Goal: Task Accomplishment & Management: Manage account settings

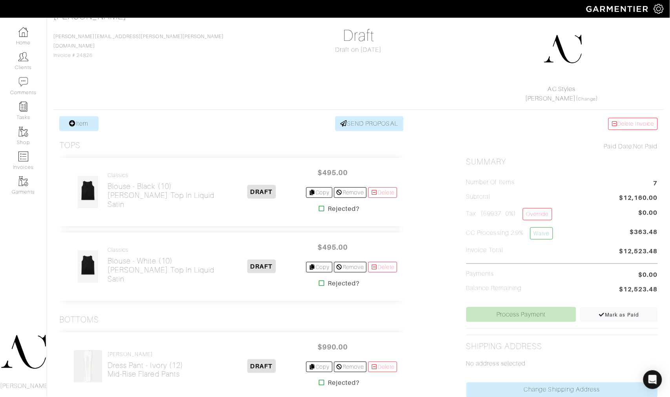
scroll to position [174, 0]
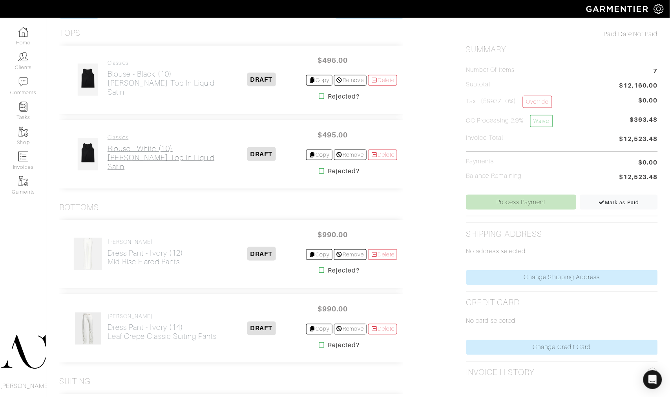
click at [150, 162] on h2 "Blouse - White (10) Vera Top in Liquid Satin" at bounding box center [163, 157] width 110 height 27
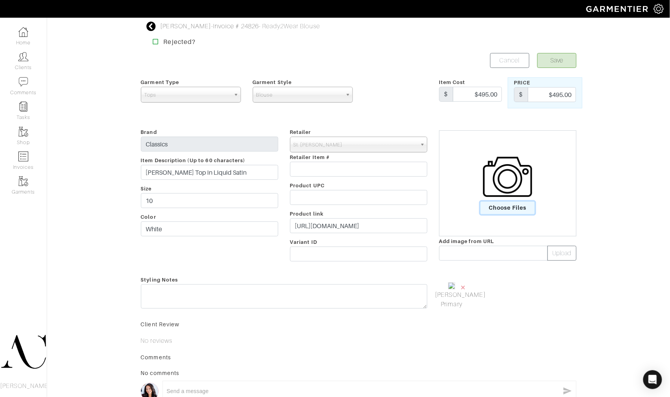
click at [499, 207] on span "Choose Files" at bounding box center [508, 207] width 55 height 13
click at [0, 0] on input "Choose Files" at bounding box center [0, 0] width 0 height 0
click at [501, 287] on span "×" at bounding box center [500, 287] width 6 height 11
click at [444, 321] on link "Mark As Primary" at bounding box center [451, 318] width 33 height 19
click at [558, 57] on button "Save" at bounding box center [556, 60] width 39 height 15
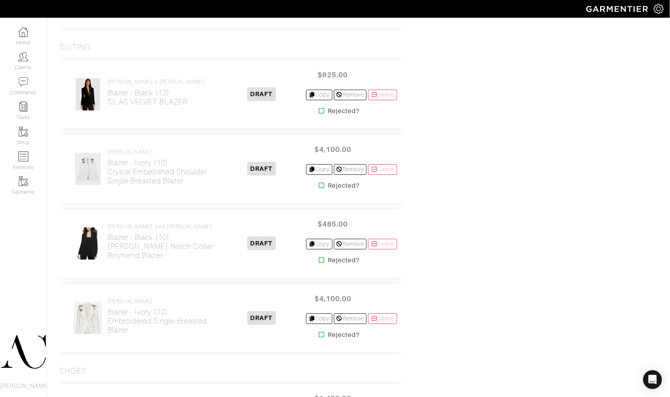
scroll to position [599, 0]
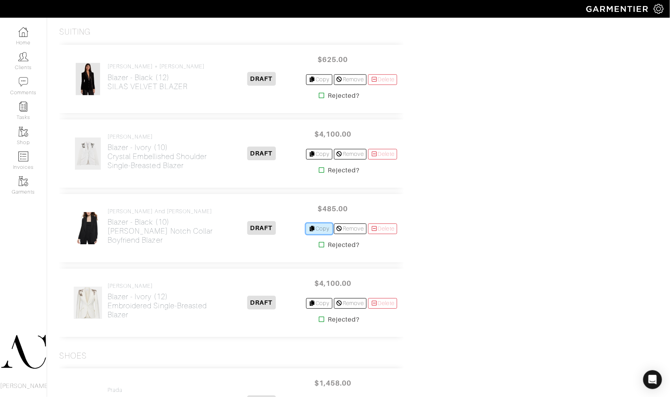
click at [316, 228] on link "Copy" at bounding box center [319, 228] width 26 height 11
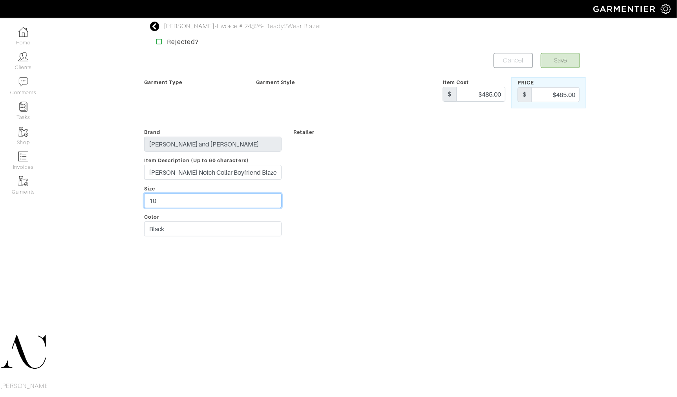
click at [198, 203] on input "10" at bounding box center [212, 200] width 137 height 15
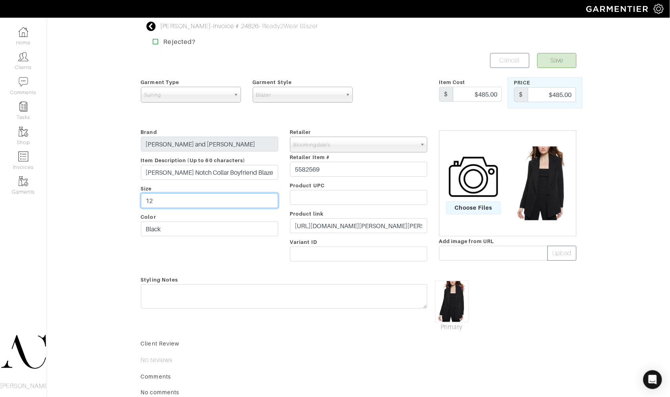
type input "12"
click at [537, 53] on button "Save" at bounding box center [556, 60] width 39 height 15
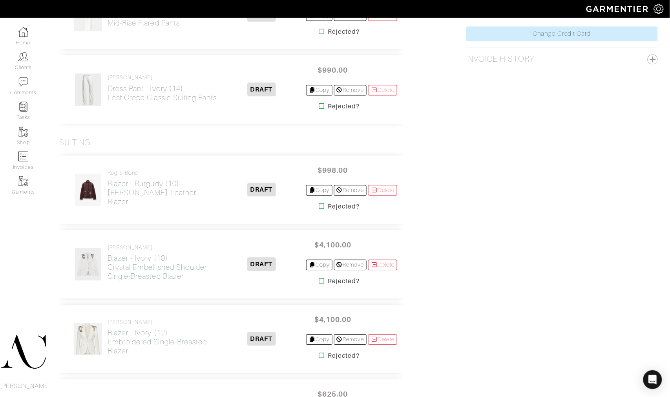
scroll to position [484, 0]
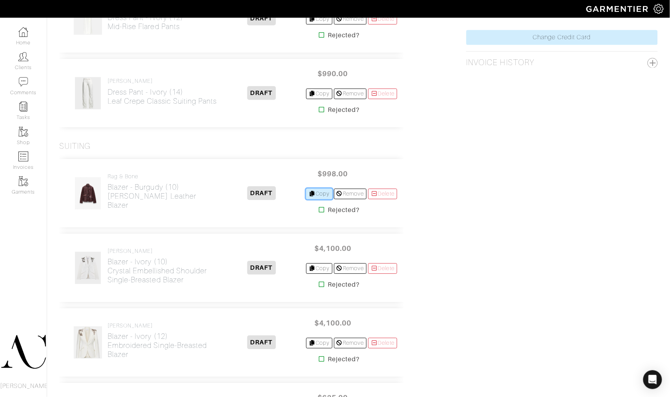
click at [317, 190] on link "Copy" at bounding box center [319, 193] width 26 height 11
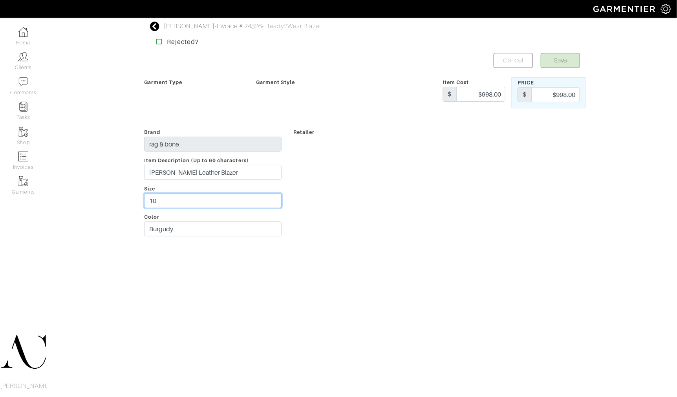
click at [220, 201] on input "10" at bounding box center [212, 200] width 137 height 15
type input "12"
click at [574, 58] on button "Save" at bounding box center [560, 60] width 39 height 15
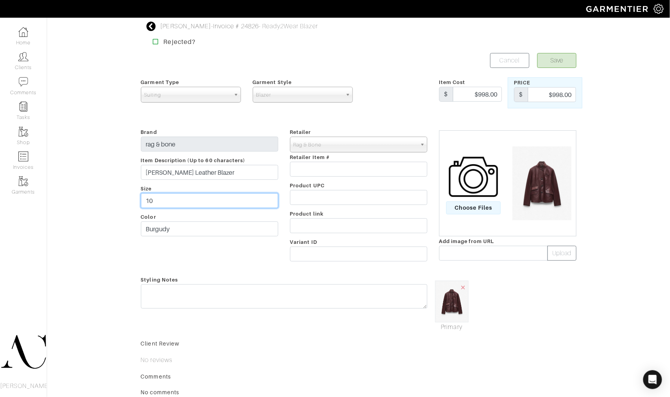
click at [194, 205] on input "10" at bounding box center [209, 200] width 137 height 15
type input "12"
click at [556, 67] on button "Save" at bounding box center [556, 60] width 39 height 15
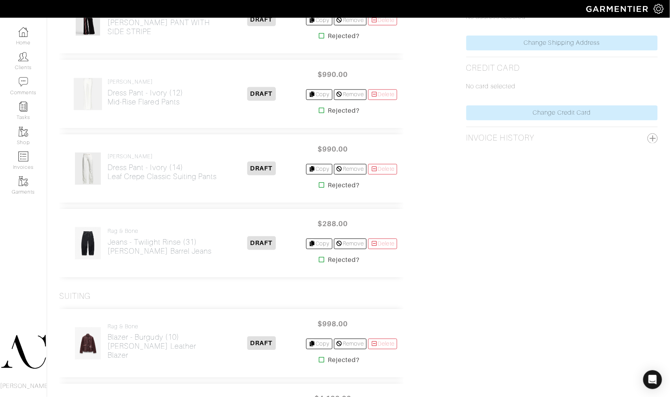
scroll to position [407, 0]
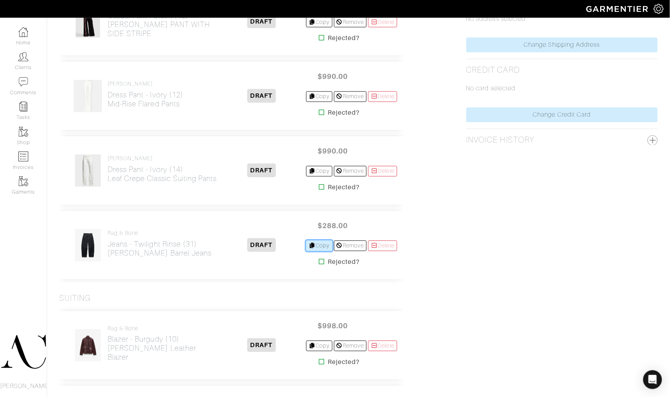
click at [321, 248] on link "Copy" at bounding box center [319, 246] width 26 height 11
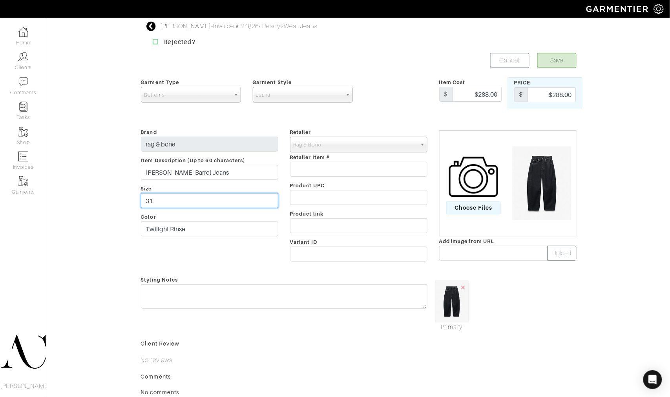
click at [199, 203] on input "31" at bounding box center [209, 200] width 137 height 15
type input "32"
click at [568, 66] on button "Save" at bounding box center [556, 60] width 39 height 15
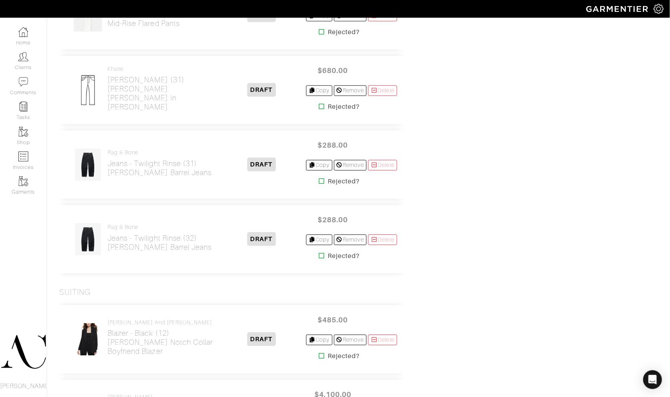
scroll to position [556, 0]
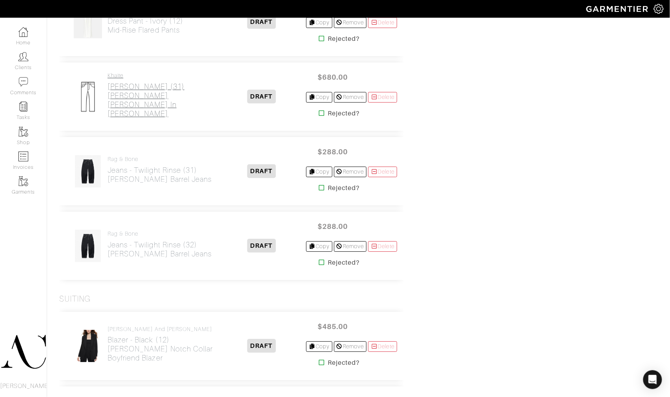
click at [146, 107] on h2 "Jeans - Carlyle (31) Dane Stretch Jean in Carlyle" at bounding box center [163, 100] width 110 height 36
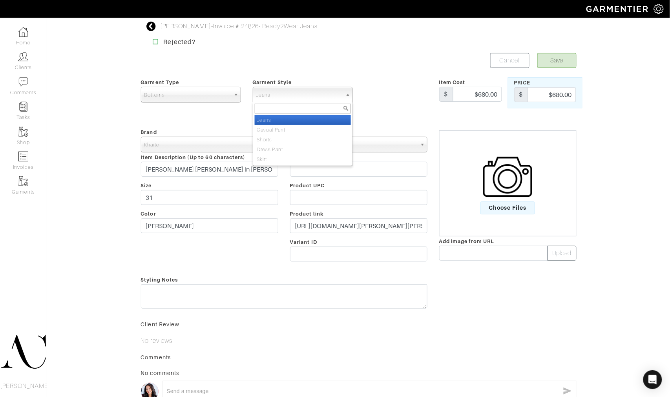
click at [394, 48] on div "Lindsay Foley - Invoice # 24826 - Ready2Wear Jeans Rejected? Save Cancel Garmen…" at bounding box center [359, 228] width 448 height 412
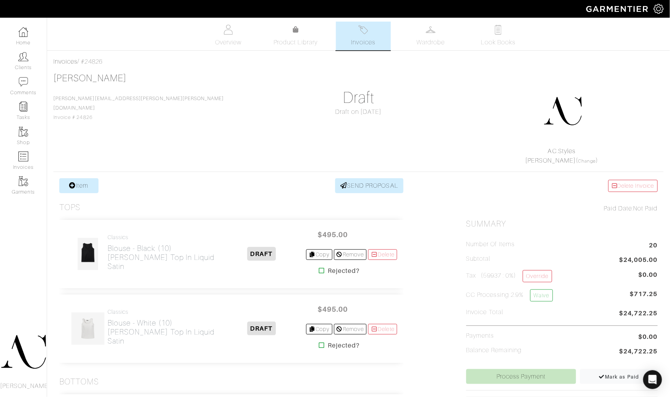
scroll to position [556, 0]
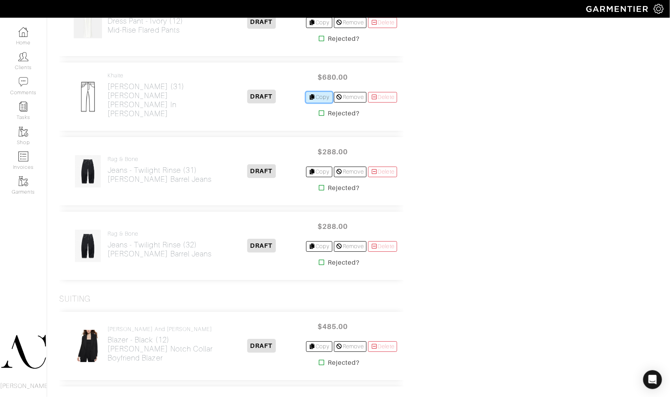
click at [321, 99] on link "Copy" at bounding box center [319, 97] width 26 height 11
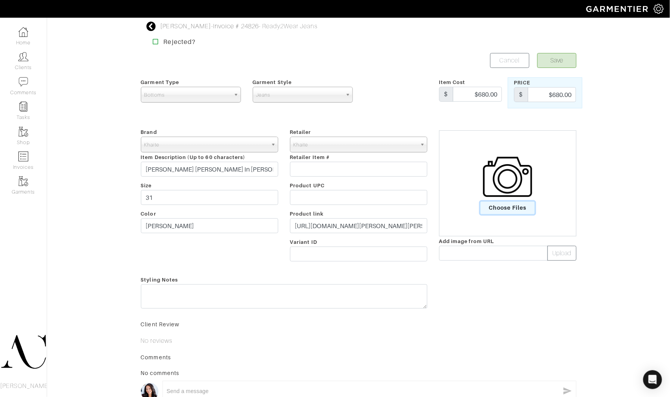
click at [489, 206] on span "Choose Files" at bounding box center [508, 207] width 55 height 13
click at [0, 0] on input "Choose Files" at bounding box center [0, 0] width 0 height 0
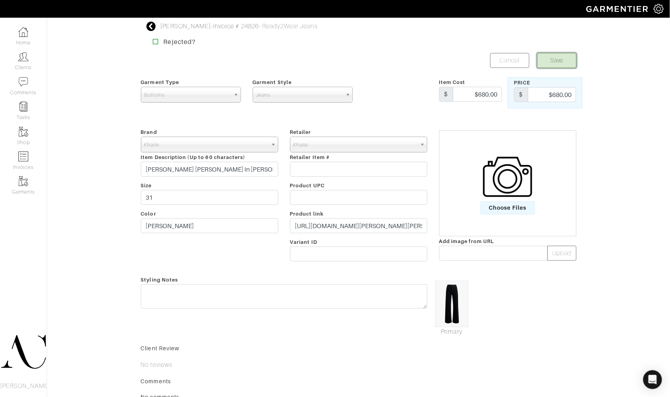
click at [553, 54] on button "Save" at bounding box center [556, 60] width 39 height 15
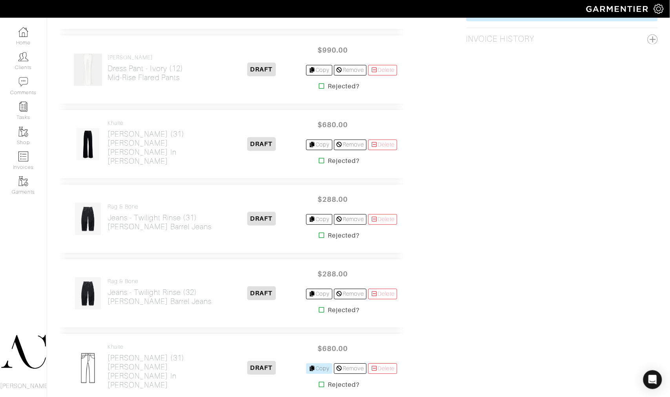
scroll to position [620, 0]
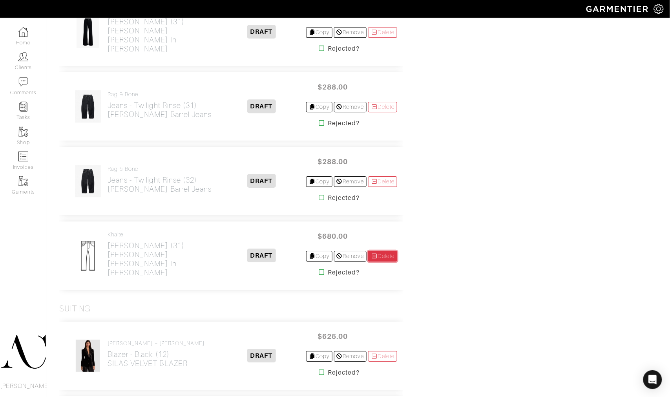
click at [377, 258] on link "Delete" at bounding box center [382, 256] width 29 height 11
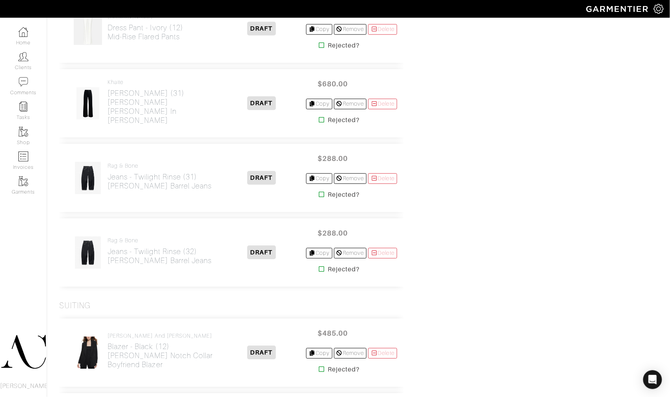
scroll to position [578, 0]
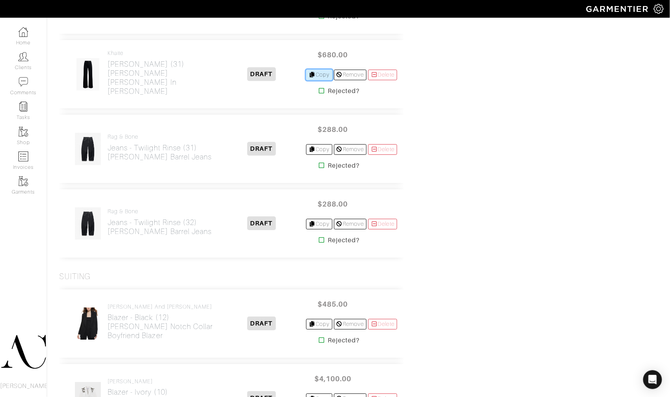
click at [311, 78] on link "Copy" at bounding box center [319, 74] width 26 height 11
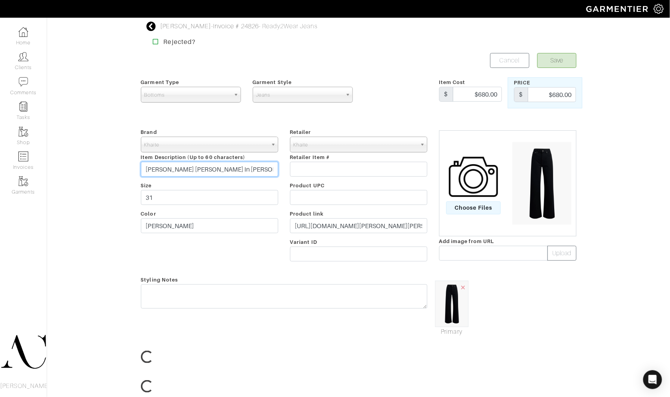
click at [187, 173] on input "[PERSON_NAME] [PERSON_NAME] in [PERSON_NAME]" at bounding box center [209, 169] width 137 height 15
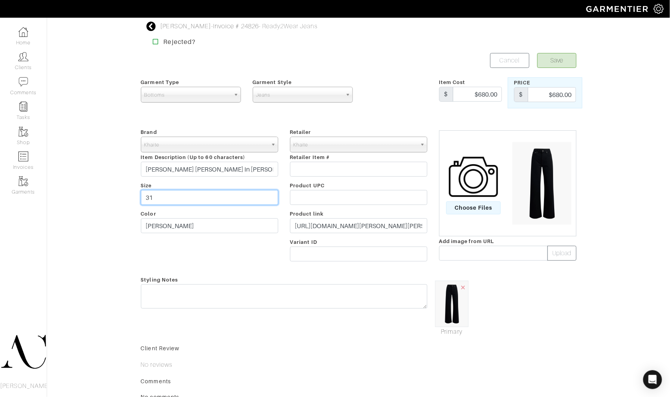
click at [174, 199] on input "31" at bounding box center [209, 197] width 137 height 15
type input "32"
click at [563, 60] on button "Save" at bounding box center [556, 60] width 39 height 15
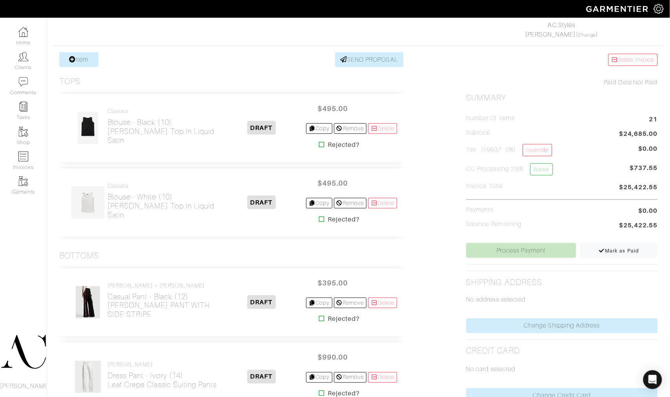
scroll to position [110, 0]
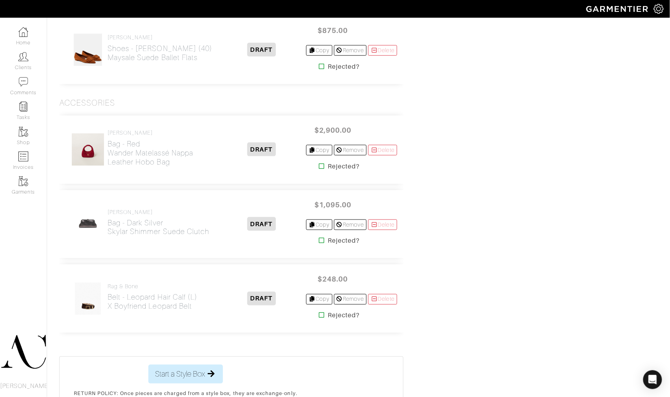
scroll to position [1937, 0]
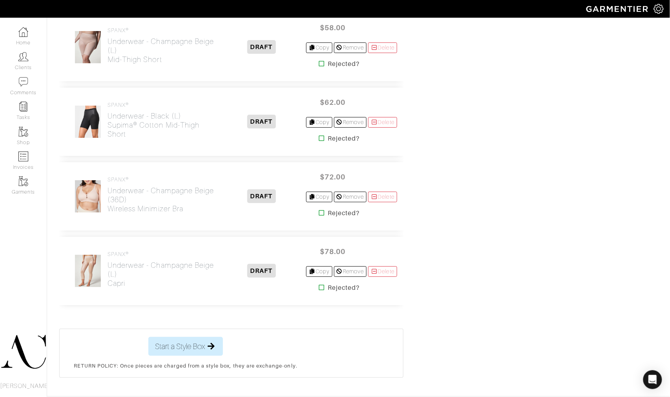
scroll to position [2478, 0]
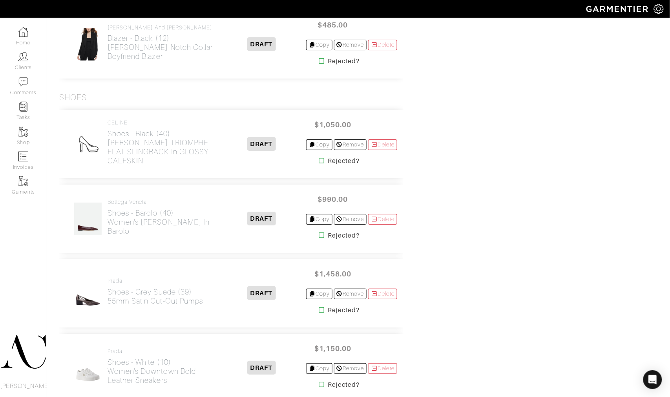
scroll to position [1598, 0]
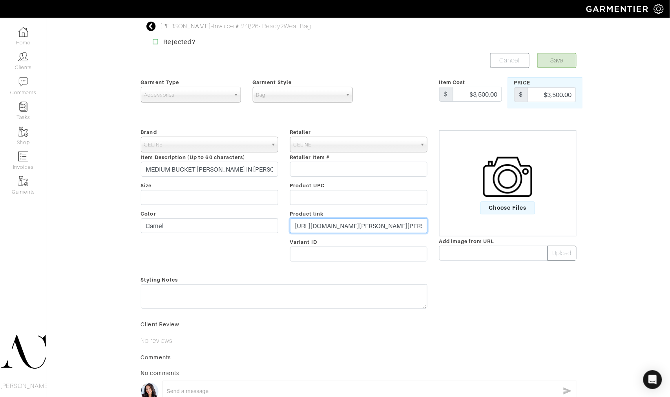
click at [327, 230] on input "https://www.celine.com/en-us/celine-women/handbags/louise/medium-bucket-louise-…" at bounding box center [358, 225] width 137 height 15
click at [508, 205] on span "Choose Files" at bounding box center [508, 207] width 55 height 13
click at [0, 0] on input "Choose Files" at bounding box center [0, 0] width 0 height 0
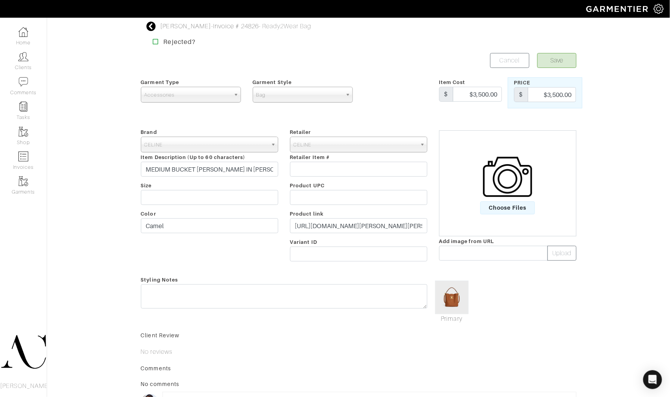
click at [578, 61] on div "Save Cancel" at bounding box center [471, 60] width 224 height 15
click at [571, 59] on button "Save" at bounding box center [556, 60] width 39 height 15
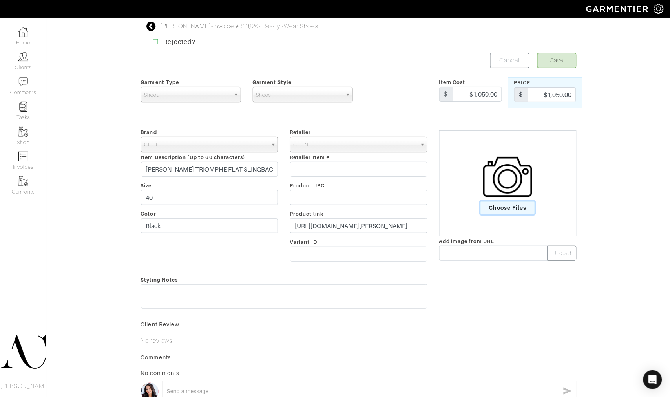
click at [498, 207] on span "Choose Files" at bounding box center [508, 207] width 55 height 13
click at [0, 0] on input "Choose Files" at bounding box center [0, 0] width 0 height 0
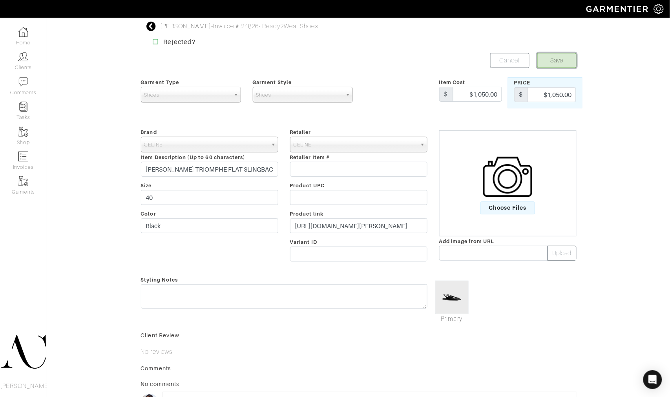
click at [548, 59] on button "Save" at bounding box center [556, 60] width 39 height 15
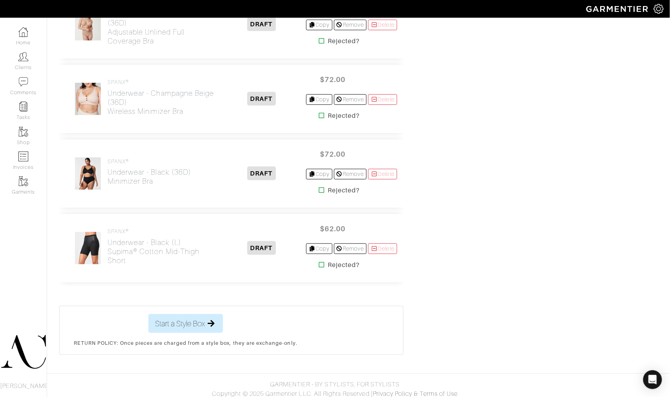
scroll to position [2650, 0]
